Goal: Understand process/instructions

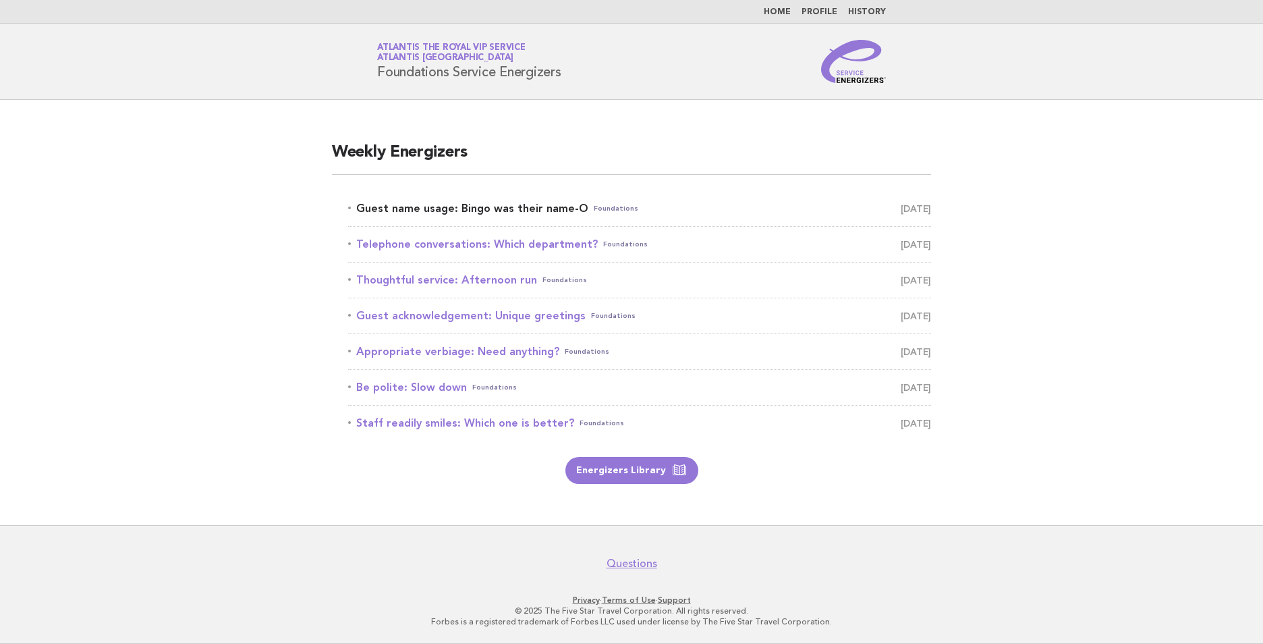
click at [537, 210] on link "Guest name usage: Bingo was their name-O Foundations [DATE]" at bounding box center [639, 208] width 583 height 19
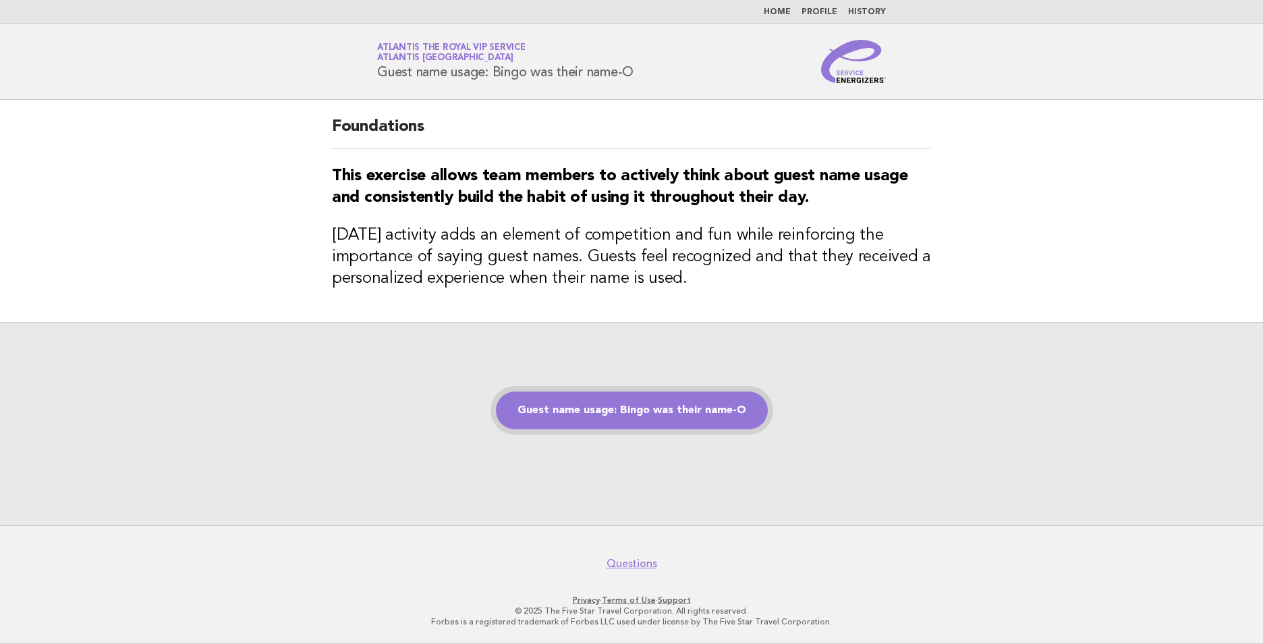
click at [698, 408] on link "Guest name usage: Bingo was their name-O" at bounding box center [632, 410] width 272 height 38
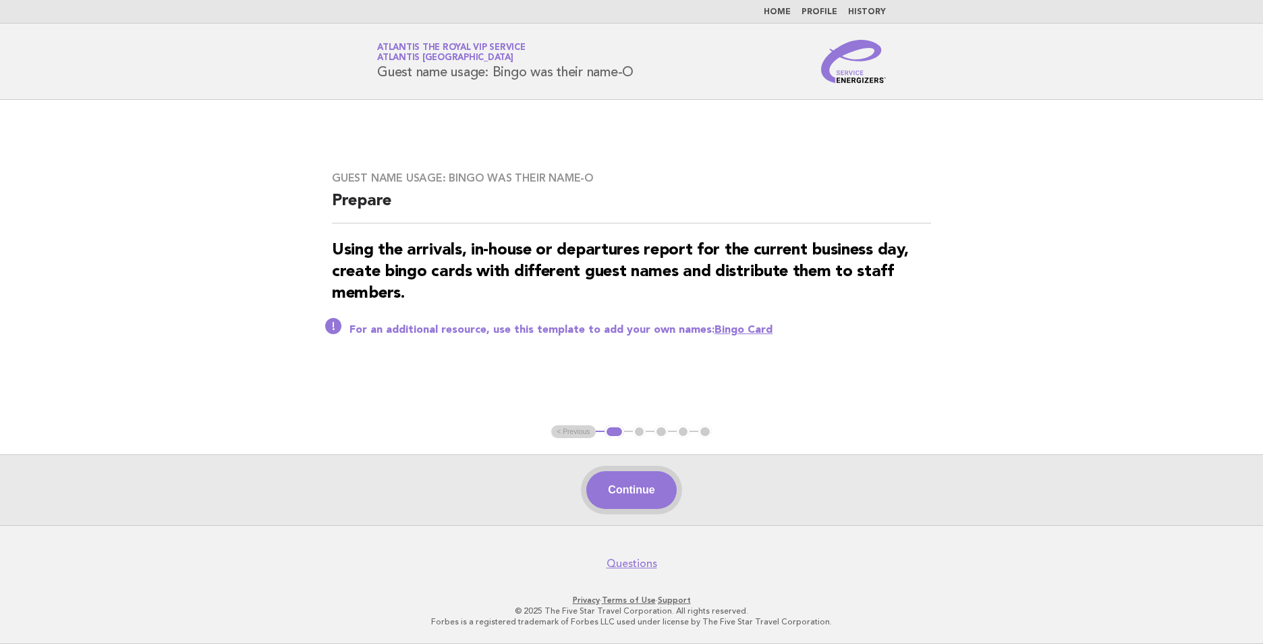
click at [626, 476] on button "Continue" at bounding box center [631, 490] width 90 height 38
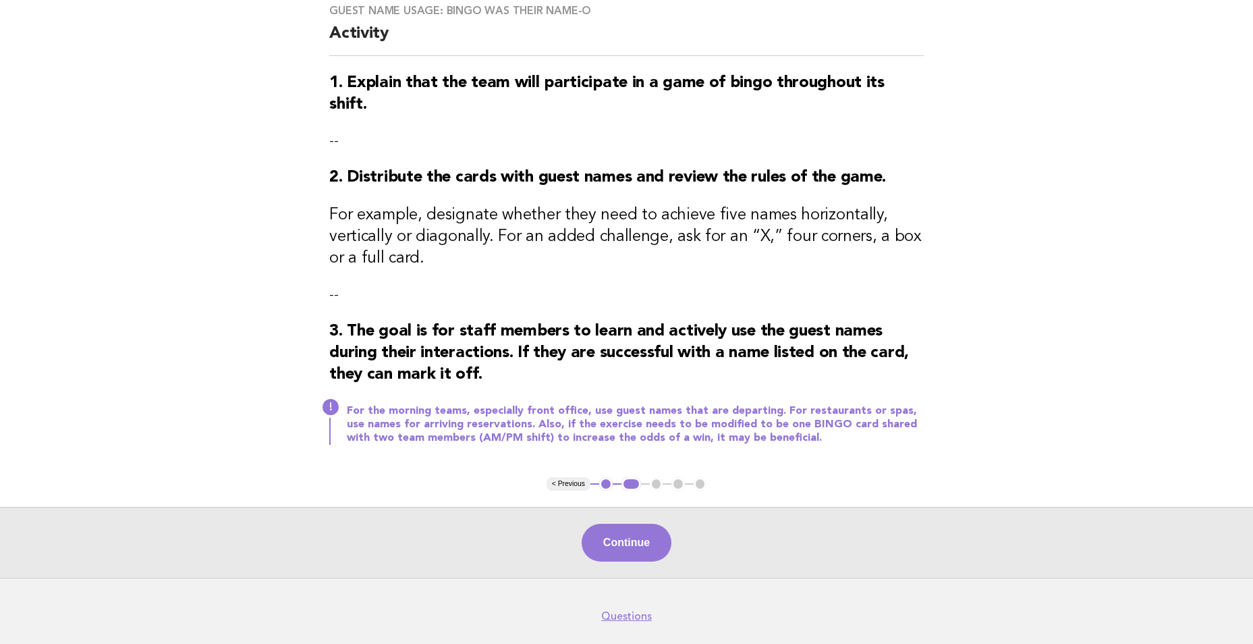
scroll to position [135, 0]
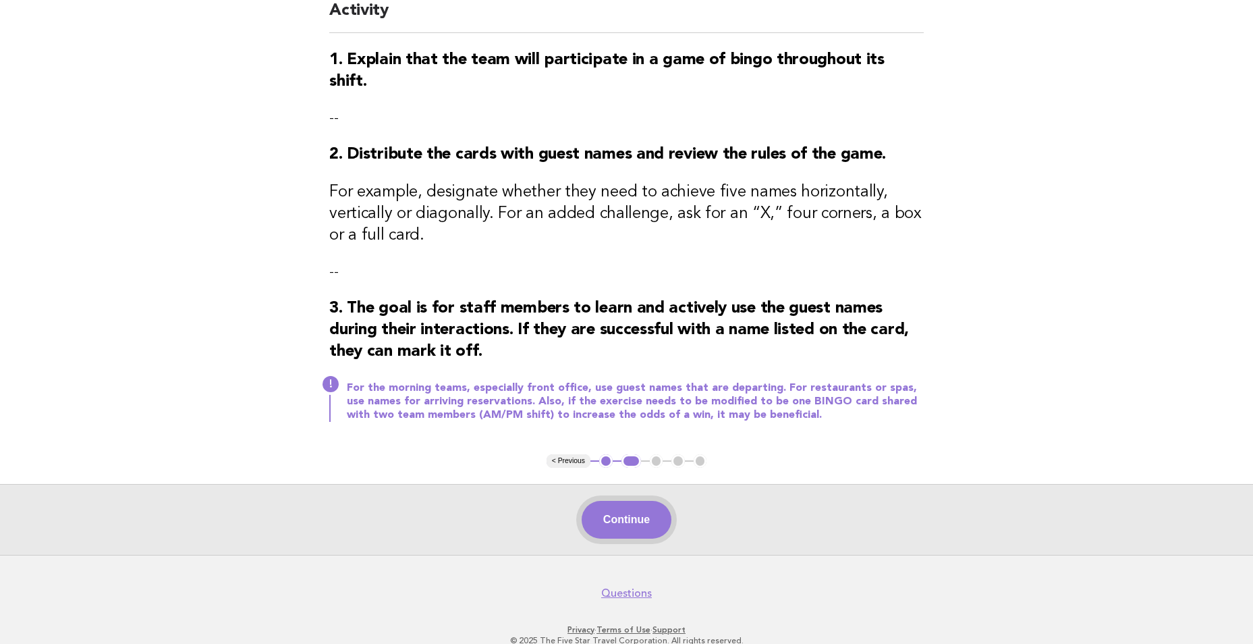
click at [633, 501] on button "Continue" at bounding box center [627, 520] width 90 height 38
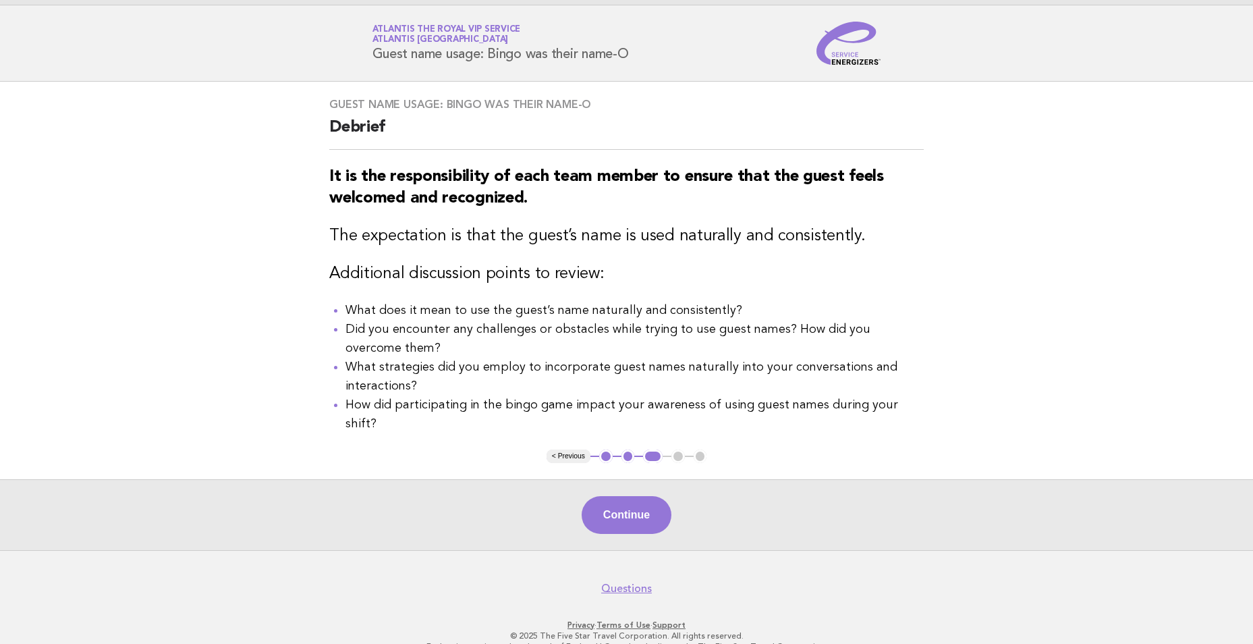
scroll to position [28, 0]
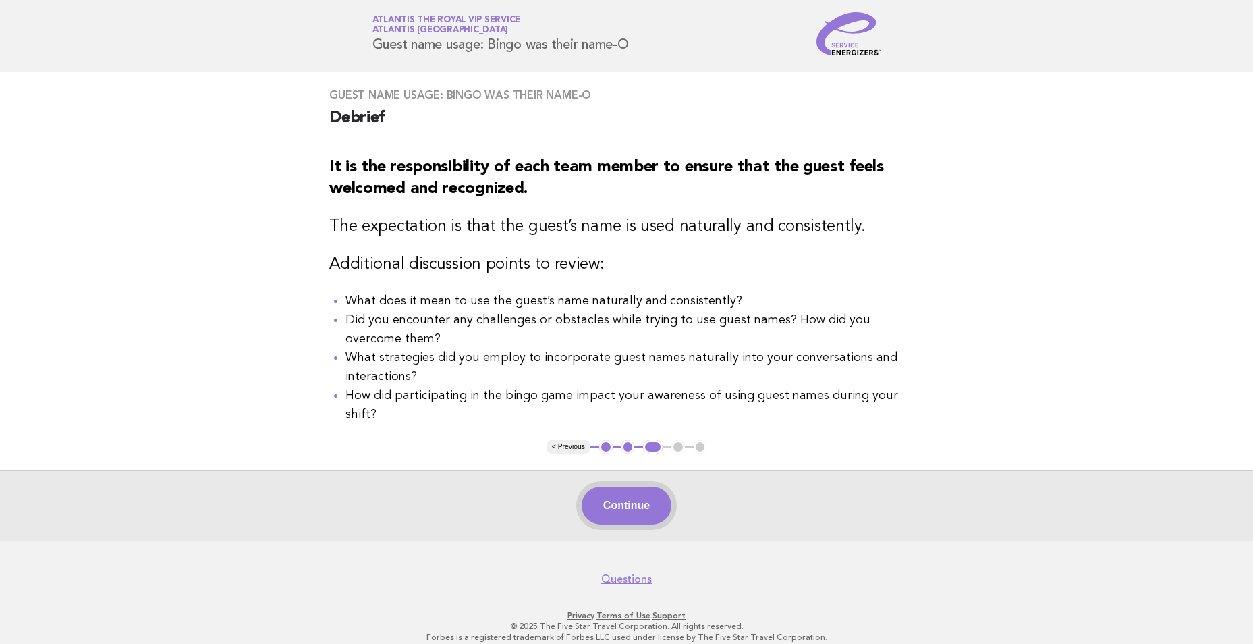
click at [642, 486] on button "Continue" at bounding box center [627, 505] width 90 height 38
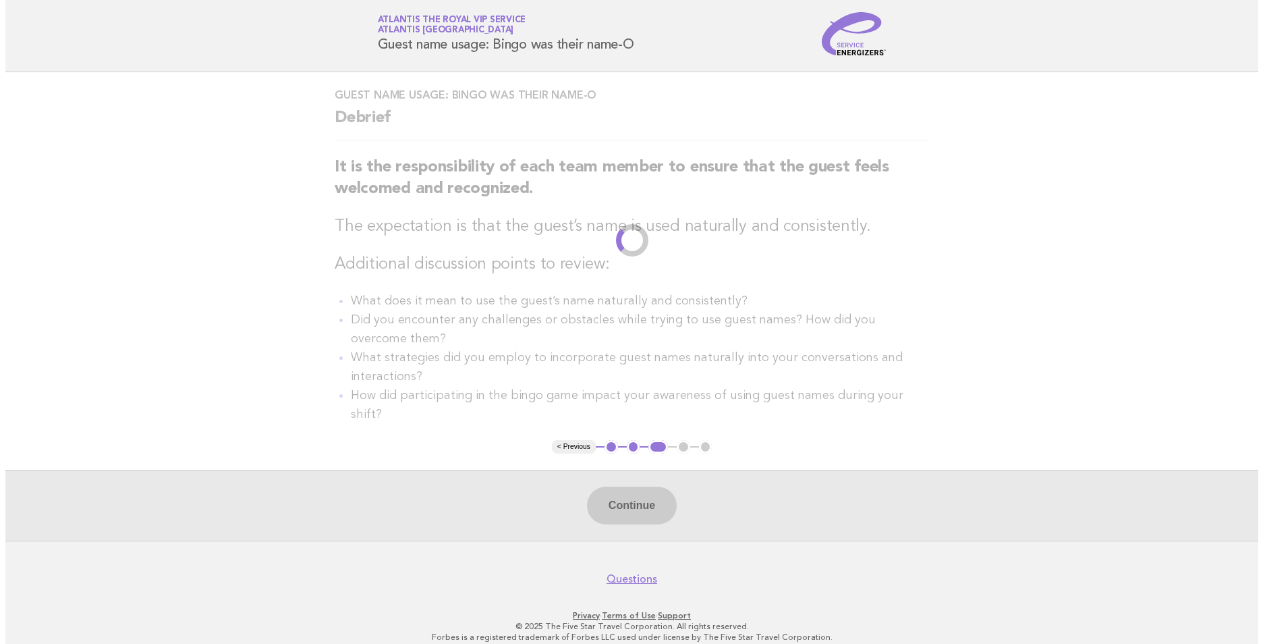
scroll to position [0, 0]
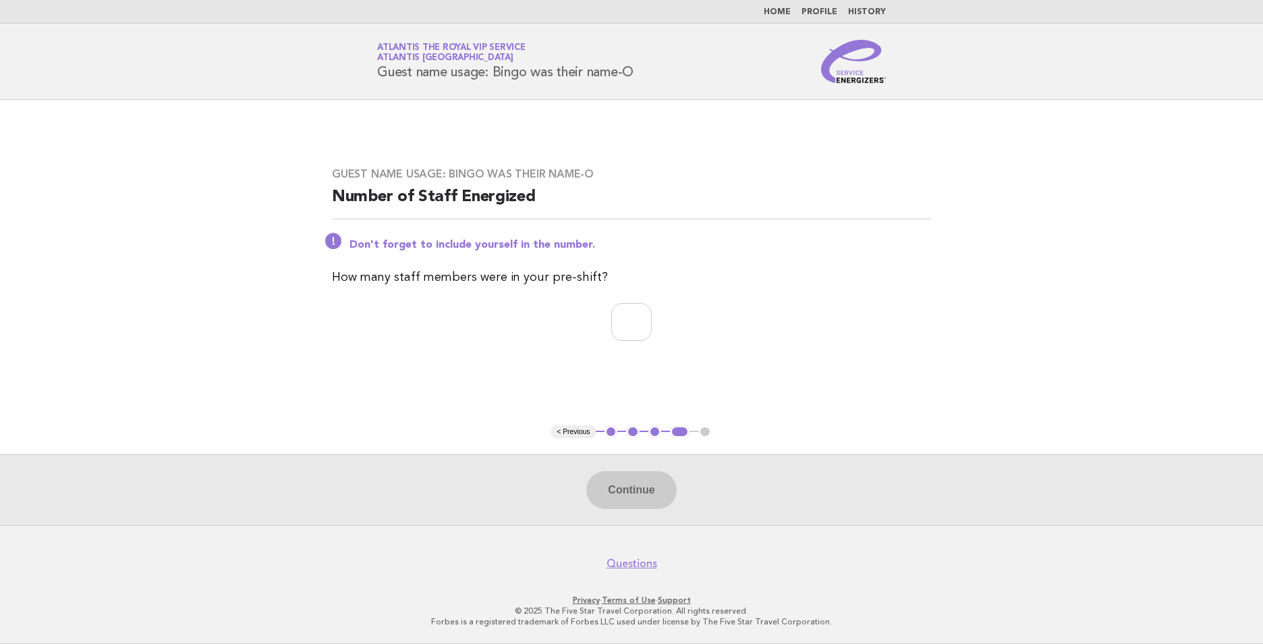
click at [777, 10] on link "Home" at bounding box center [777, 12] width 27 height 8
